Goal: Information Seeking & Learning: Learn about a topic

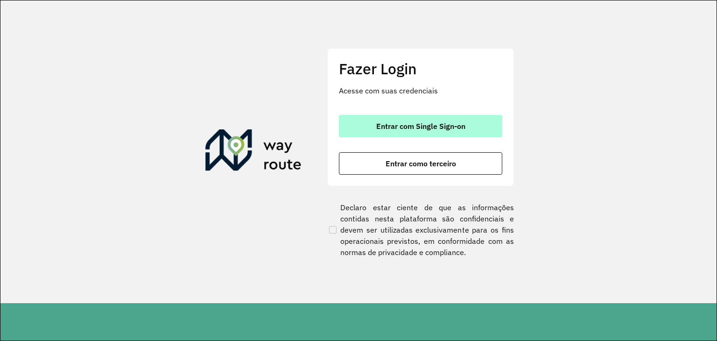
click at [427, 133] on button "Entrar com Single Sign-on" at bounding box center [420, 126] width 163 height 22
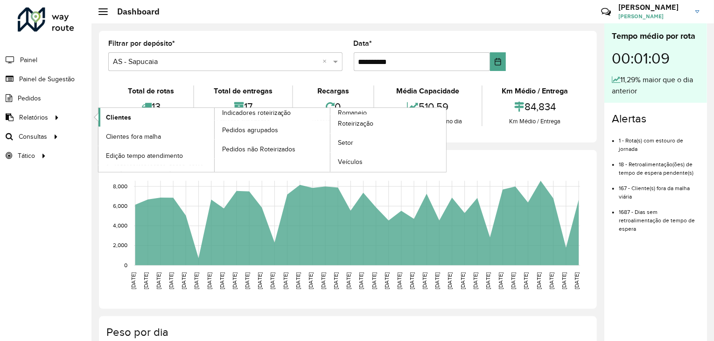
click at [130, 119] on span "Clientes" at bounding box center [118, 117] width 25 height 10
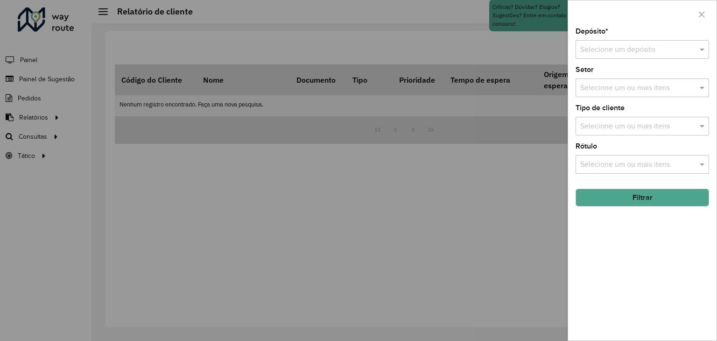
click at [615, 59] on div "Depósito * Selecione um depósito Setor Selecione um ou mais itens Tipo de clien…" at bounding box center [642, 184] width 148 height 312
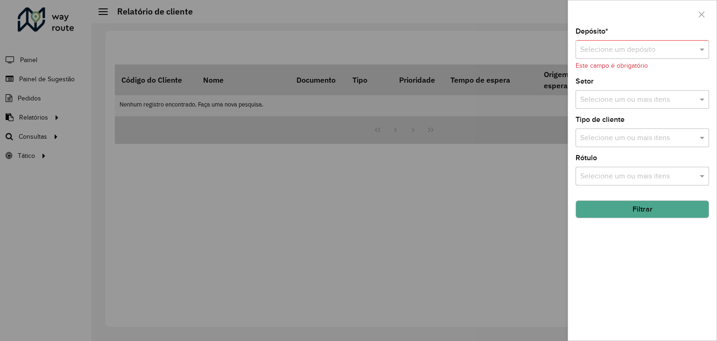
click at [621, 52] on input "text" at bounding box center [632, 49] width 105 height 11
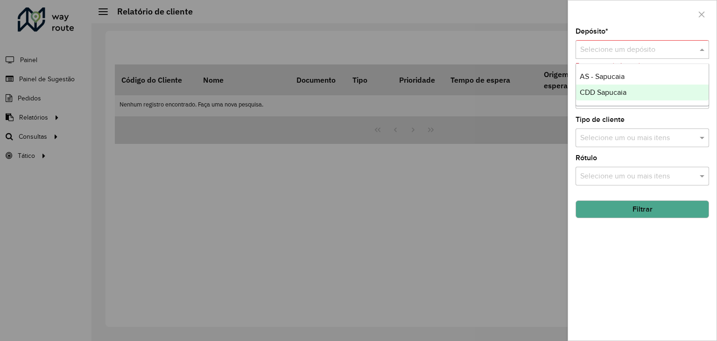
click at [617, 91] on span "CDD Sapucaia" at bounding box center [603, 92] width 47 height 8
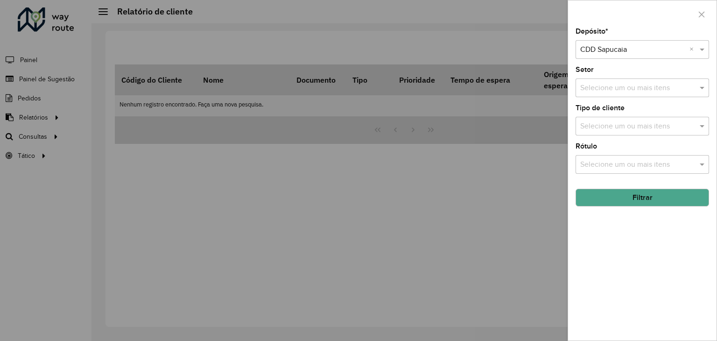
click at [622, 158] on div "Selecione um ou mais itens" at bounding box center [641, 164] width 133 height 19
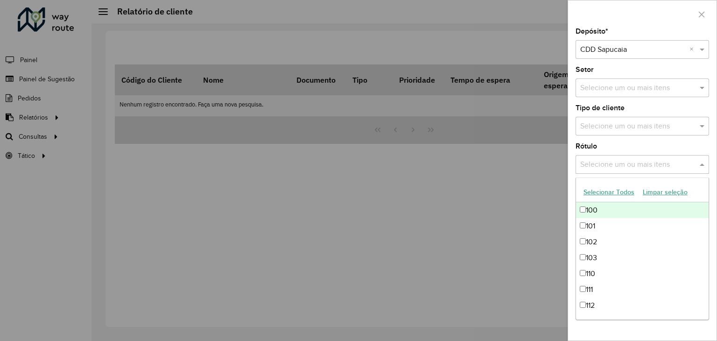
click at [640, 162] on input "text" at bounding box center [637, 164] width 119 height 11
click at [621, 121] on input "text" at bounding box center [637, 126] width 119 height 11
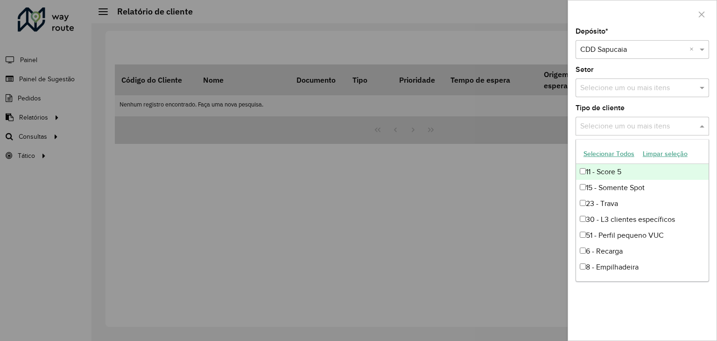
click at [612, 172] on div "11 - Score 5" at bounding box center [642, 172] width 133 height 16
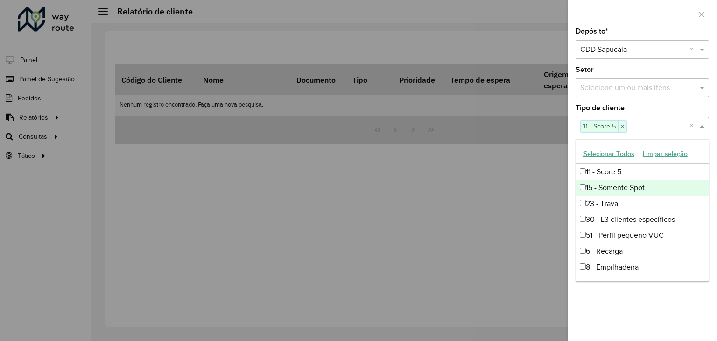
click at [676, 111] on div "Tipo de cliente Selecione um ou mais itens 11 - Score 5 × ×" at bounding box center [641, 120] width 133 height 31
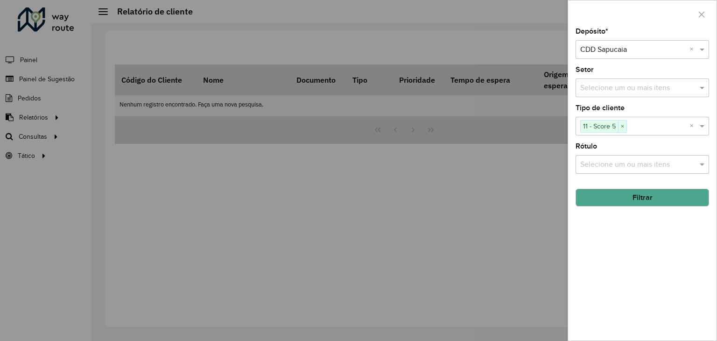
click at [623, 193] on button "Filtrar" at bounding box center [641, 198] width 133 height 18
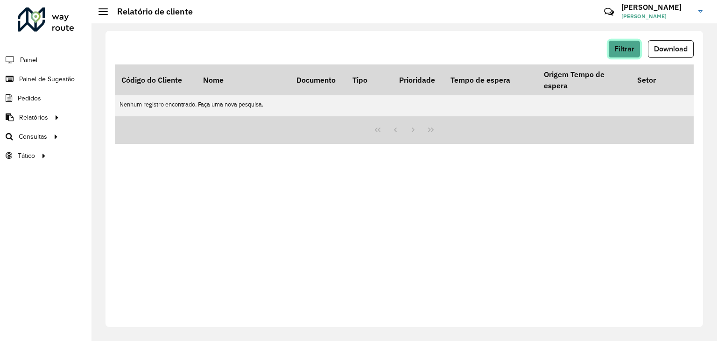
click at [629, 47] on span "Filtrar" at bounding box center [624, 49] width 20 height 8
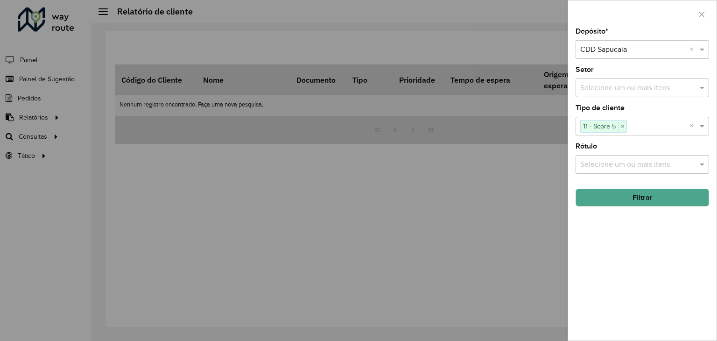
click at [469, 120] on div at bounding box center [358, 170] width 717 height 341
